Goal: Book appointment/travel/reservation

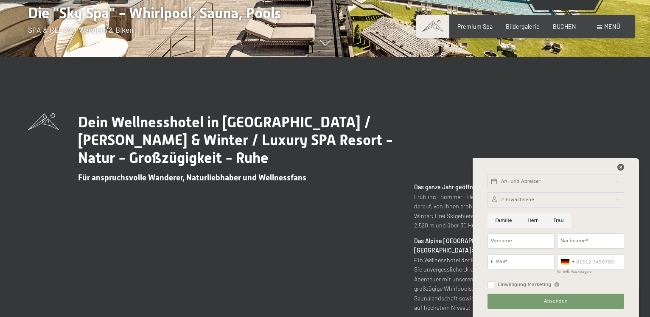
scroll to position [260, 0]
click at [621, 167] on icon at bounding box center [620, 167] width 7 height 7
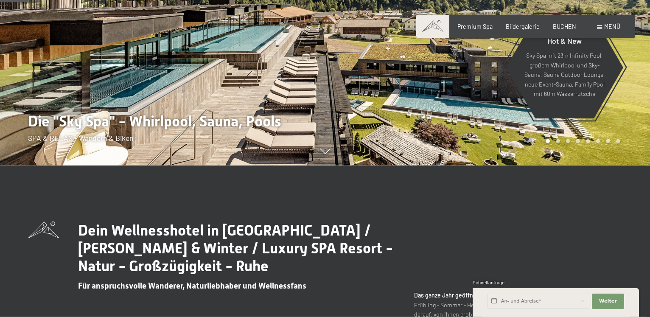
scroll to position [130, 0]
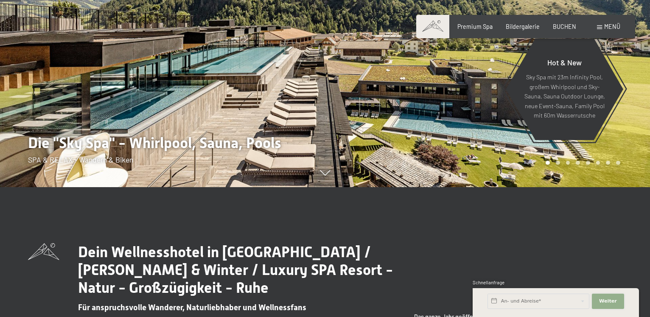
click at [603, 297] on button "Weiter Adressfelder ausblenden" at bounding box center [608, 300] width 32 height 15
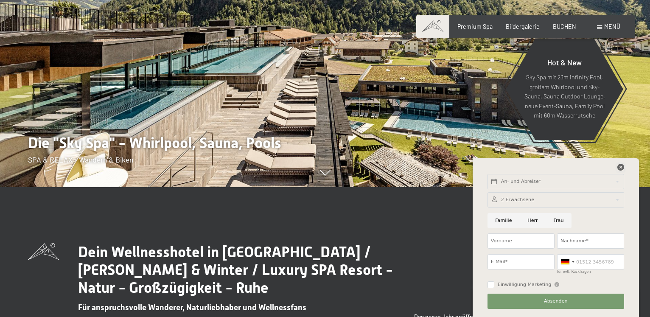
click at [620, 166] on icon at bounding box center [620, 167] width 7 height 7
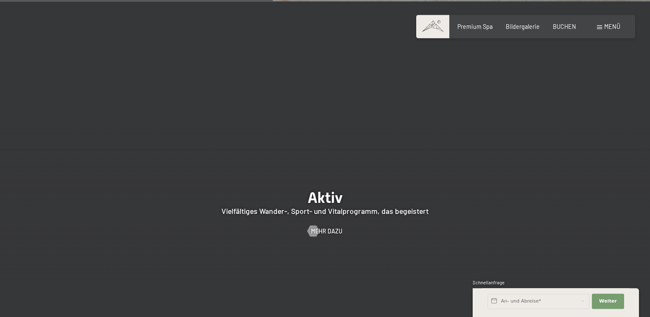
scroll to position [1514, 0]
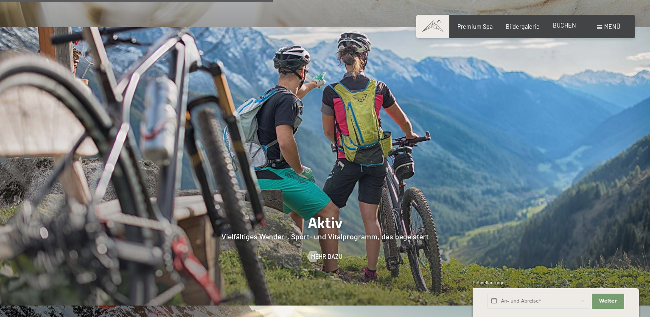
click at [564, 23] on span "BUCHEN" at bounding box center [563, 25] width 23 height 7
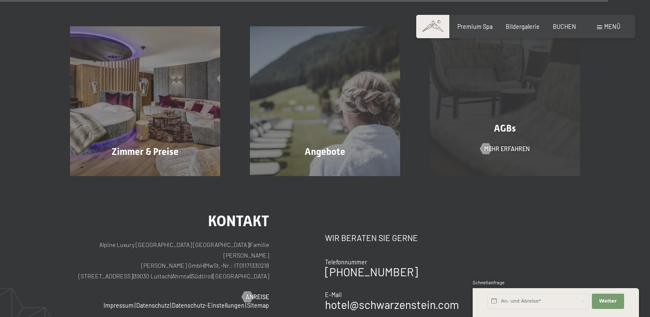
scroll to position [2725, 0]
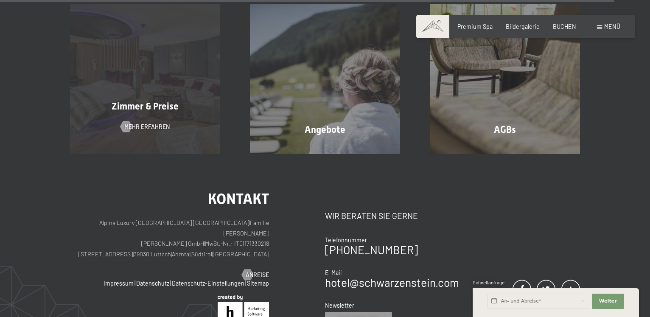
click at [136, 101] on span "Zimmer & Preise" at bounding box center [145, 106] width 67 height 11
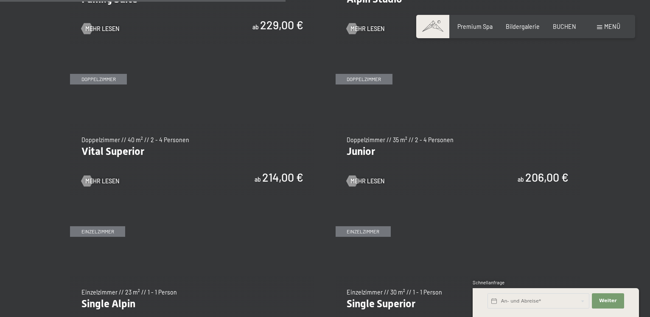
scroll to position [1038, 0]
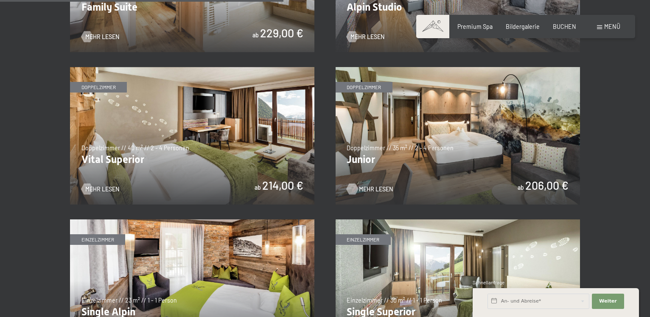
click at [371, 186] on span "Mehr Lesen" at bounding box center [376, 189] width 34 height 8
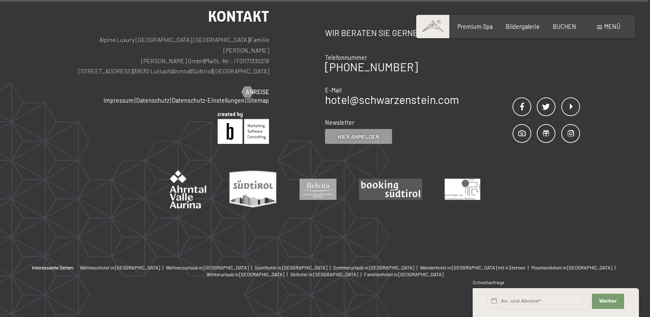
scroll to position [1049, 0]
